Goal: Find specific page/section

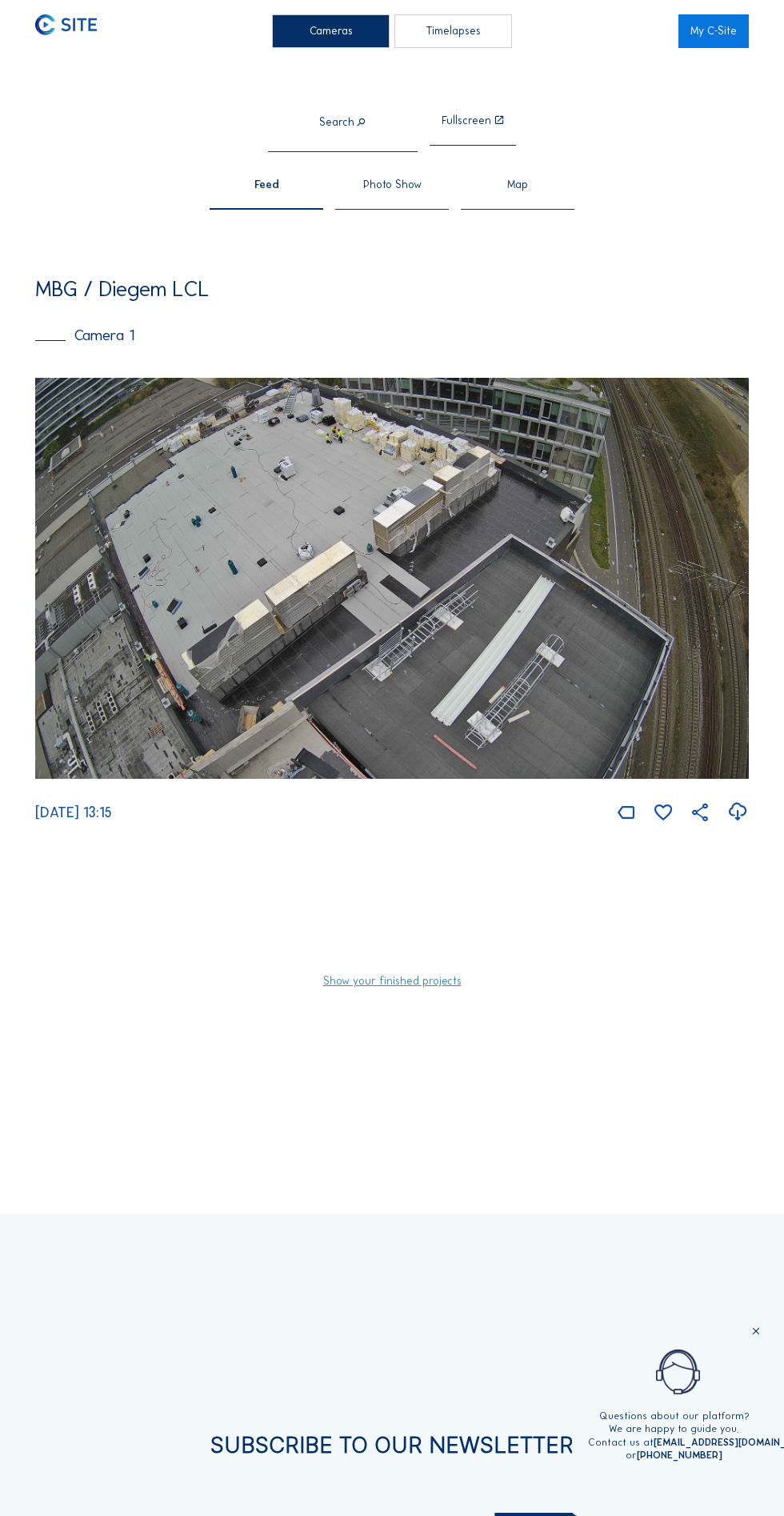
scroll to position [3, 0]
click at [267, 191] on span "Feed" at bounding box center [267, 185] width 25 height 11
click at [569, 300] on div "MBG / Diegem LCL" at bounding box center [392, 290] width 714 height 22
